Goal: Information Seeking & Learning: Compare options

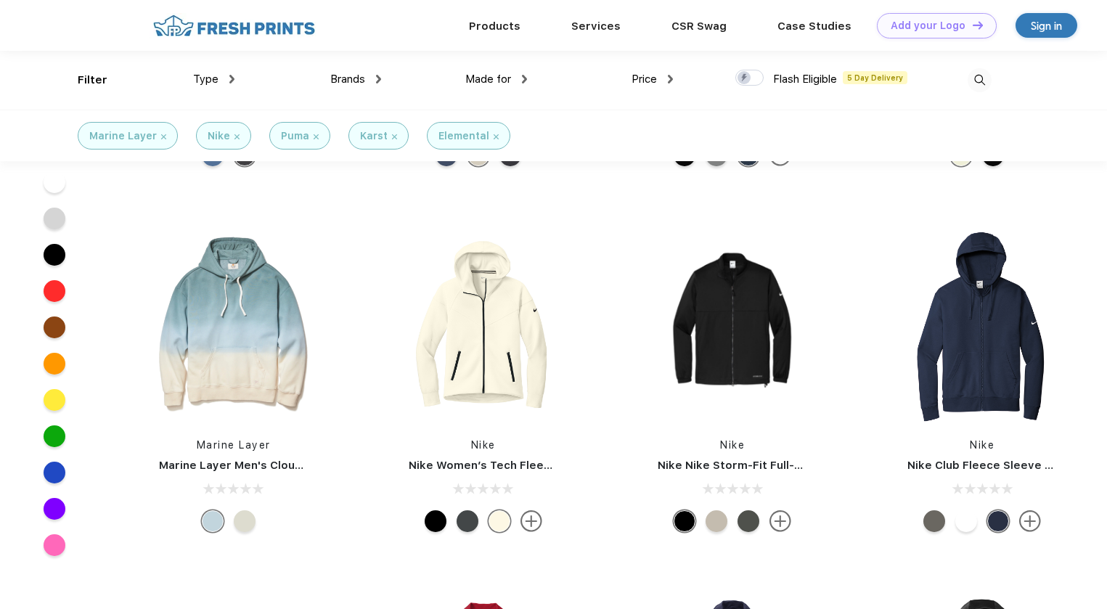
scroll to position [1260, 0]
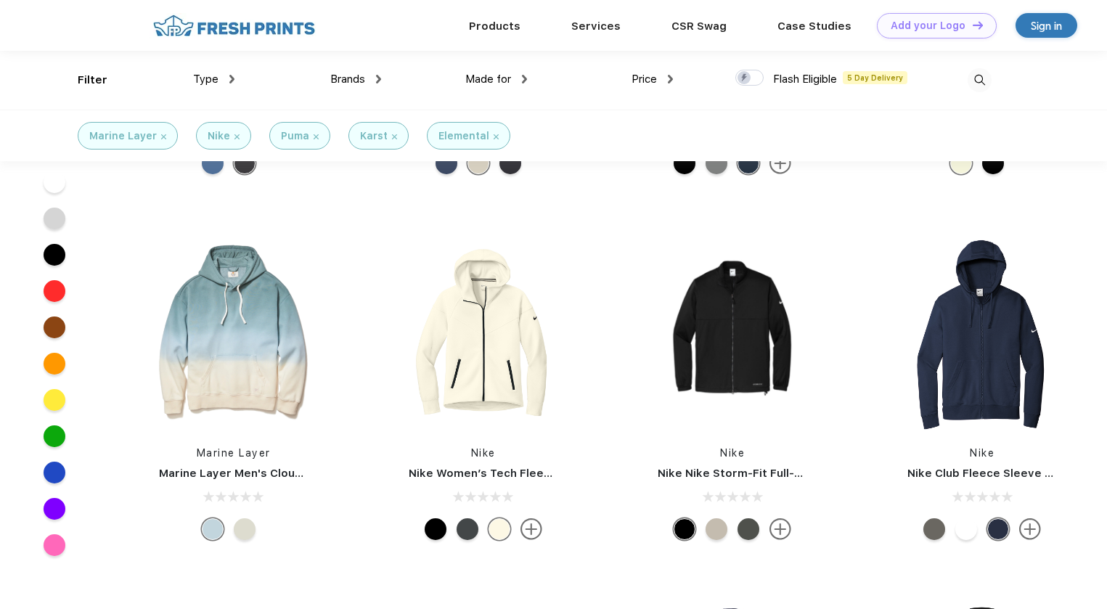
click at [57, 254] on div at bounding box center [55, 255] width 22 height 22
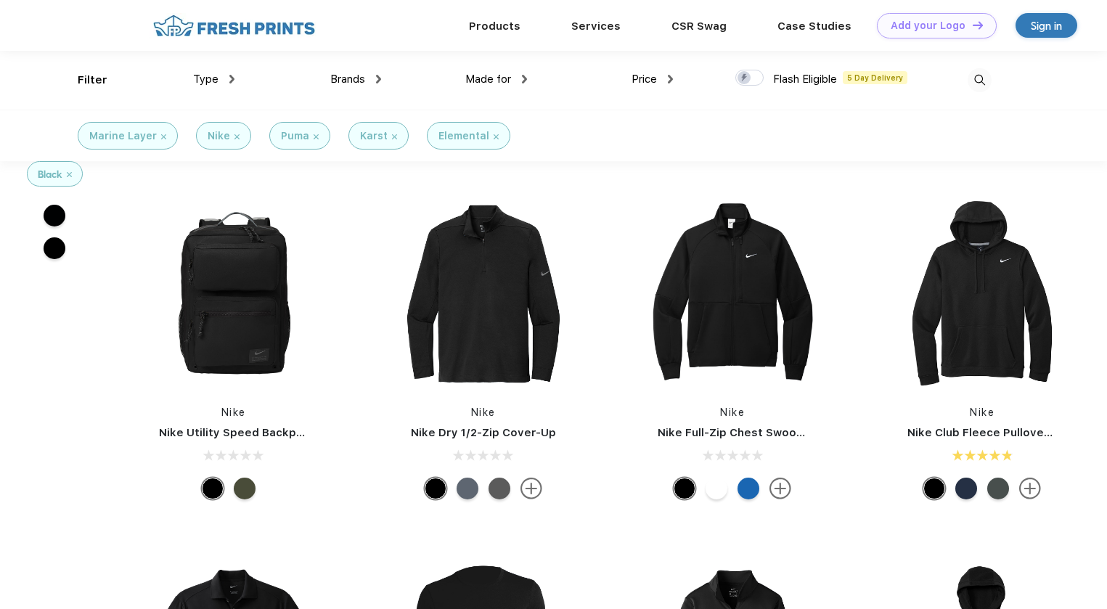
click at [454, 135] on div "Elemental" at bounding box center [463, 135] width 51 height 15
click at [372, 75] on div "Brands" at bounding box center [355, 79] width 51 height 17
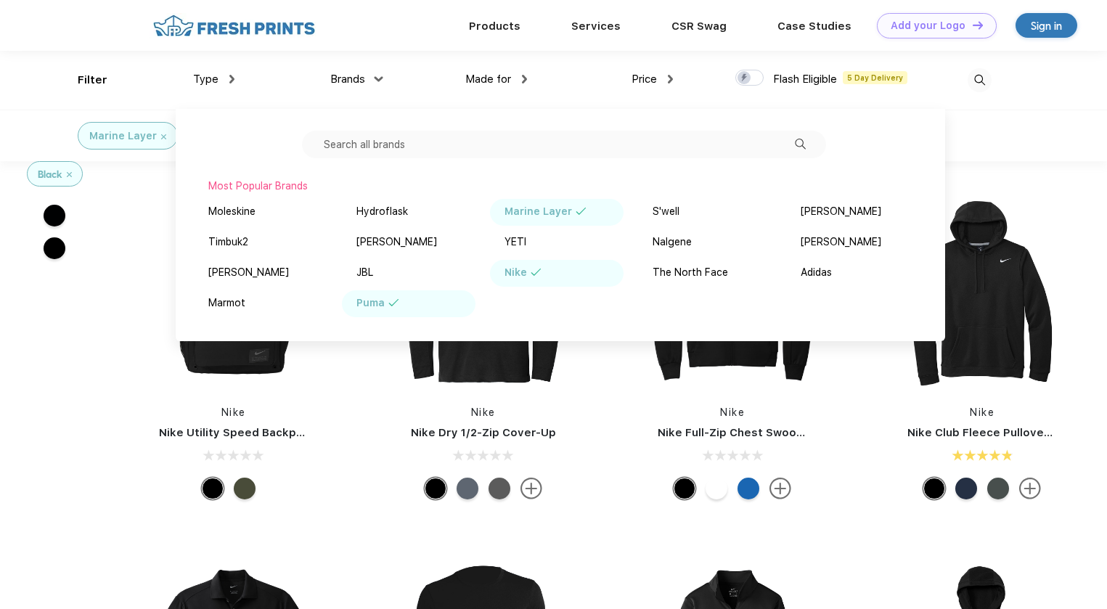
click at [204, 78] on span "Type" at bounding box center [205, 79] width 25 height 13
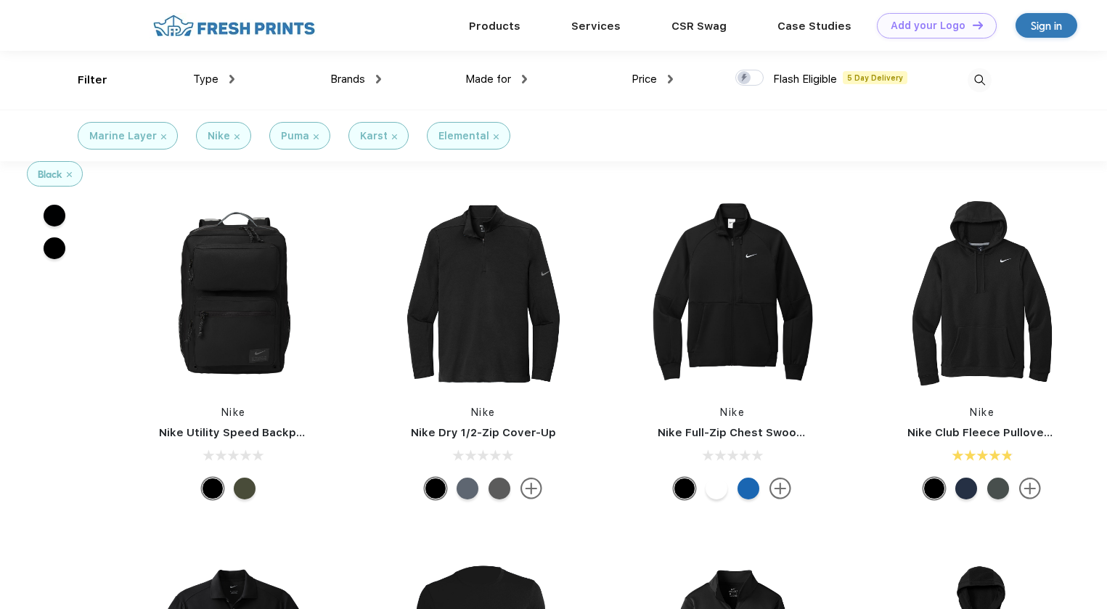
click at [667, 75] on div "Price" at bounding box center [651, 79] width 41 height 17
click at [620, 126] on div "$" at bounding box center [618, 127] width 6 height 15
click at [290, 26] on img at bounding box center [234, 25] width 171 height 25
